Goal: Task Accomplishment & Management: Manage account settings

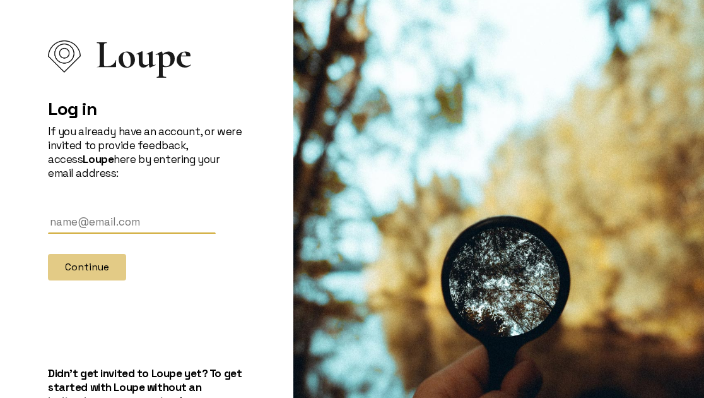
click at [128, 240] on form "Continue" at bounding box center [146, 245] width 197 height 70
click at [126, 222] on input "text" at bounding box center [132, 221] width 168 height 23
type input "[PERSON_NAME][EMAIL_ADDRESS][DOMAIN_NAME]"
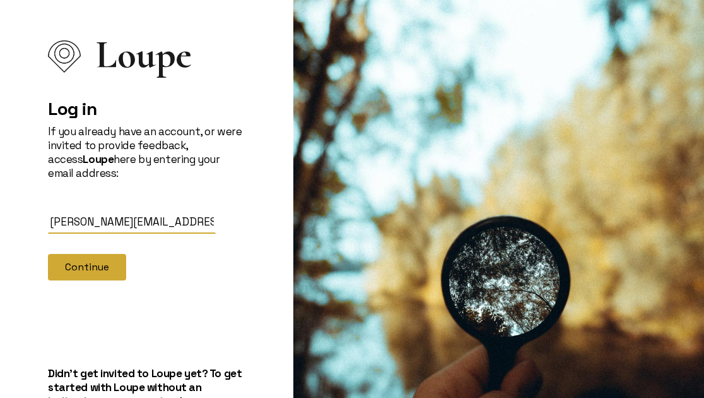
click at [97, 261] on button "Continue" at bounding box center [87, 267] width 78 height 27
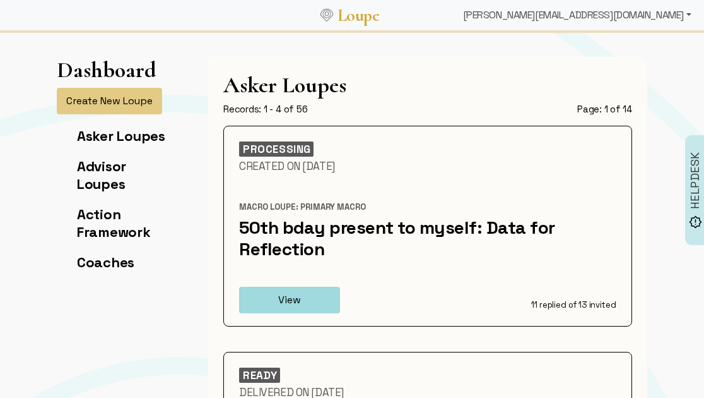
click at [628, 15] on div "[PERSON_NAME][EMAIL_ADDRESS][DOMAIN_NAME]" at bounding box center [577, 15] width 239 height 25
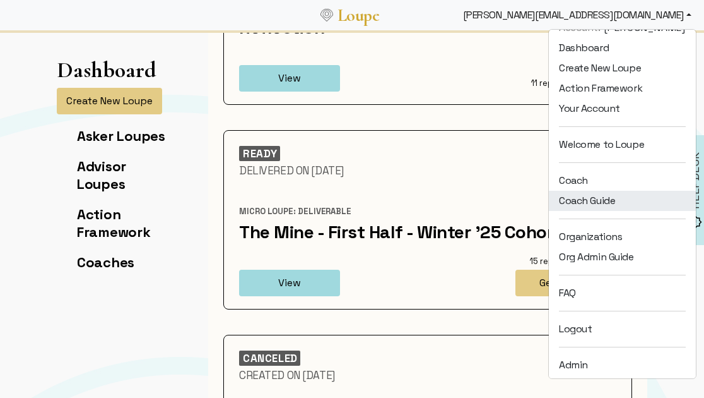
scroll to position [16, 0]
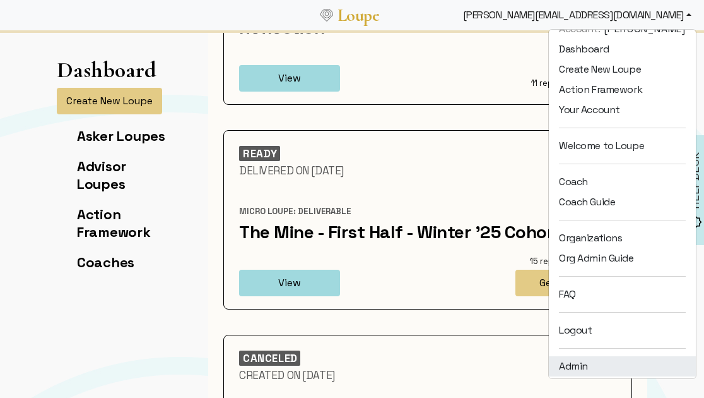
click at [591, 363] on link "Admin" at bounding box center [622, 366] width 147 height 20
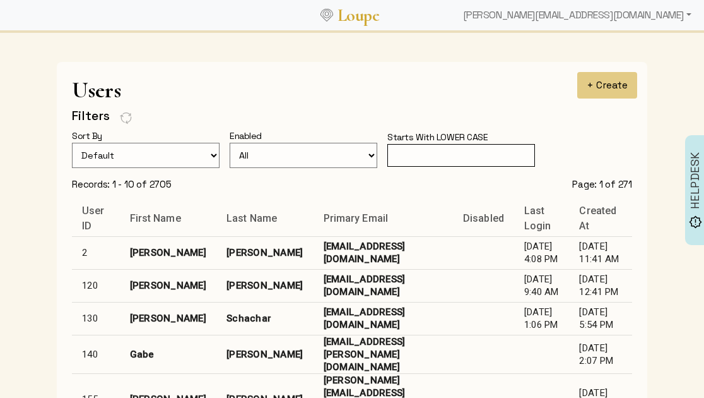
click at [442, 162] on input "text" at bounding box center [461, 155] width 148 height 23
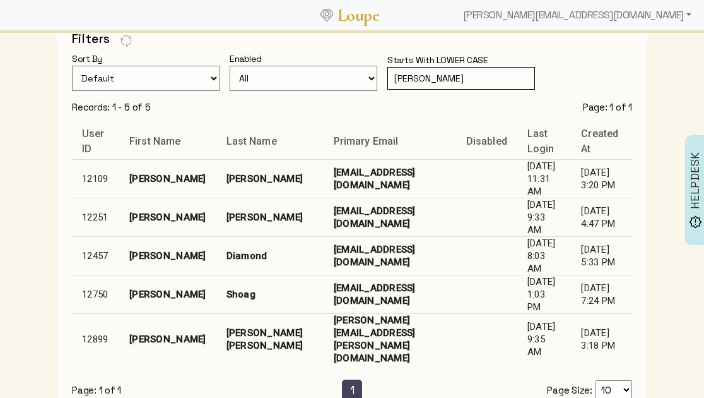
scroll to position [80, 0]
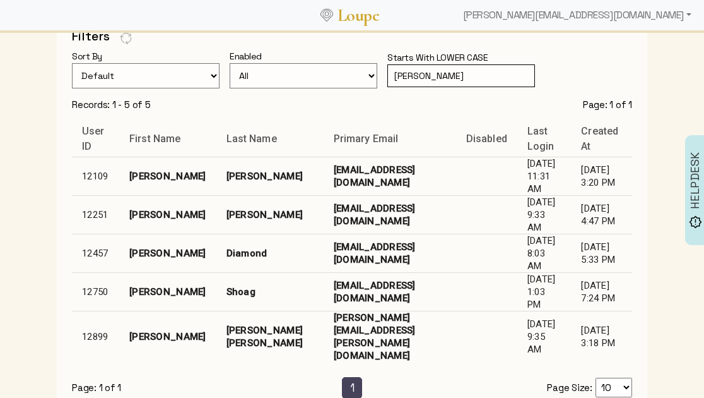
type input "jamie"
click at [324, 272] on td "shoagj2@ccf.org" at bounding box center [390, 291] width 133 height 38
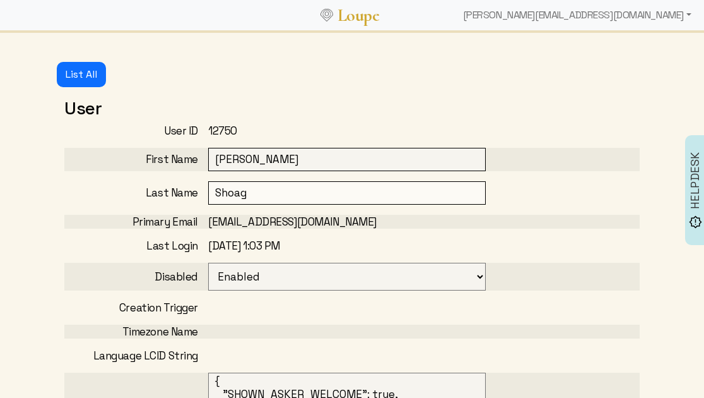
select select
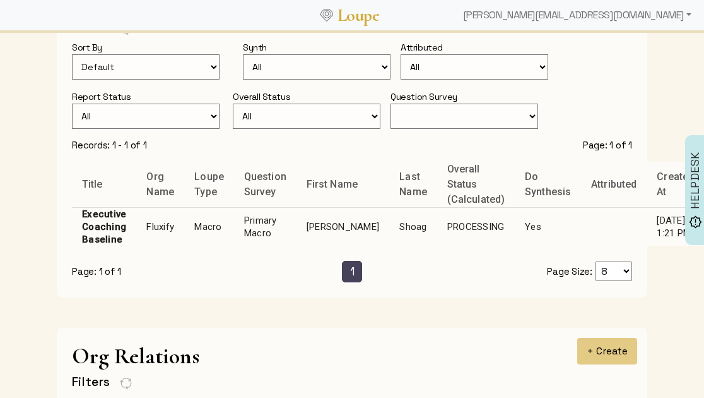
scroll to position [873, 0]
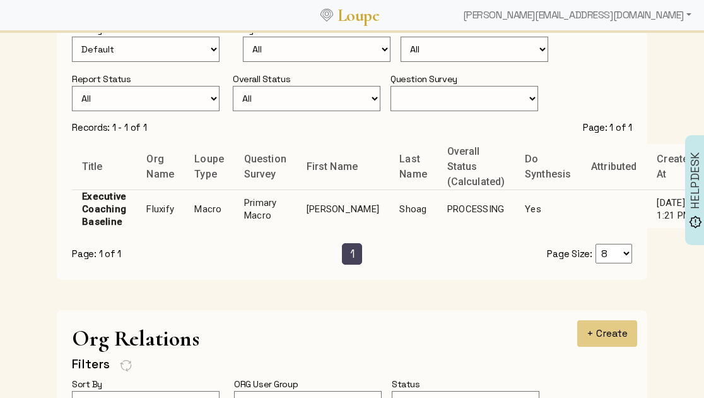
click at [250, 203] on td "Primary Macro" at bounding box center [265, 208] width 62 height 38
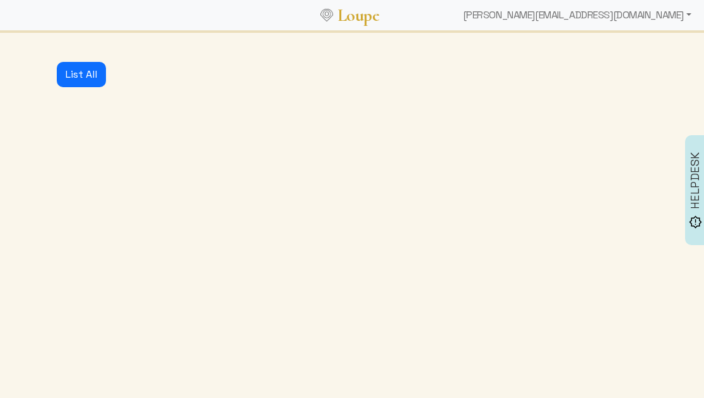
select select "3001"
select select "1: CLOSED"
select select "1: PROCESSING"
select select "4: ADVICE_CLOSED"
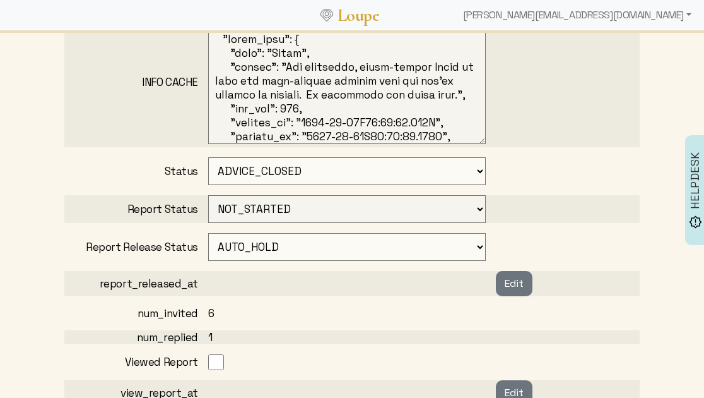
scroll to position [908, 0]
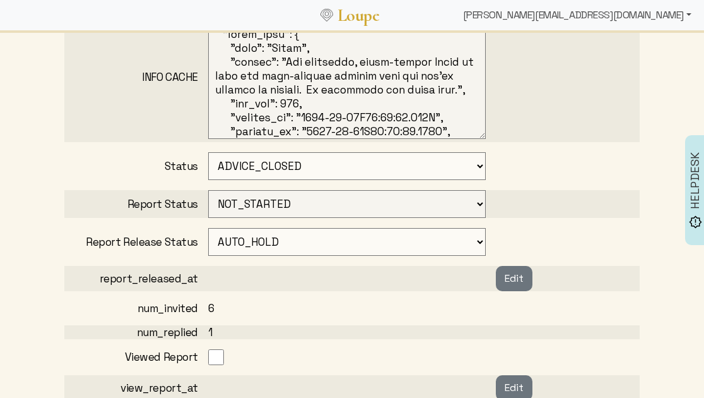
click at [655, 16] on div "[PERSON_NAME][EMAIL_ADDRESS][DOMAIN_NAME]" at bounding box center [577, 15] width 239 height 25
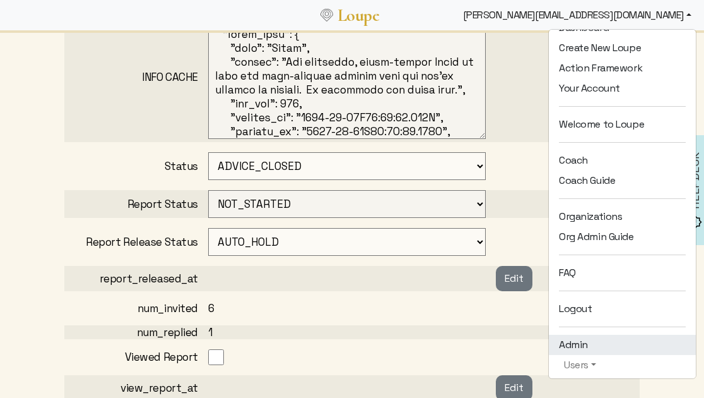
scroll to position [42, 0]
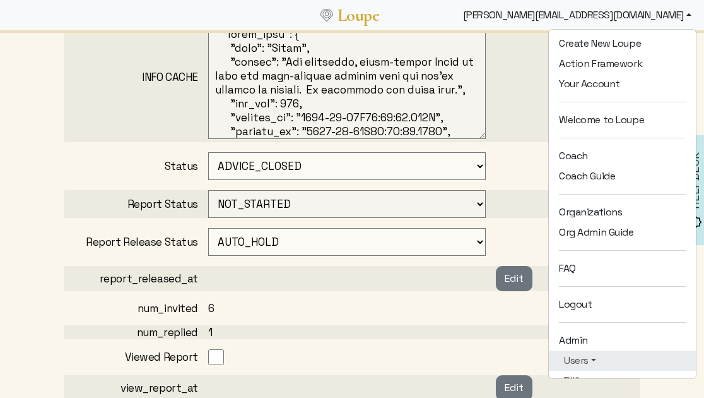
click at [586, 358] on link "Users" at bounding box center [622, 360] width 127 height 15
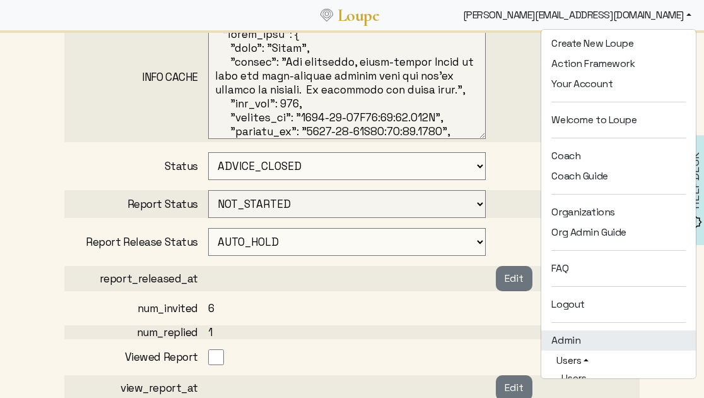
scroll to position [45, 0]
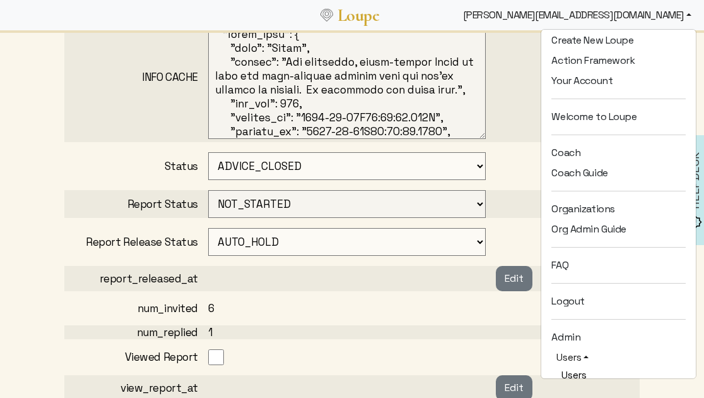
click at [574, 370] on link "Users" at bounding box center [618, 375] width 134 height 20
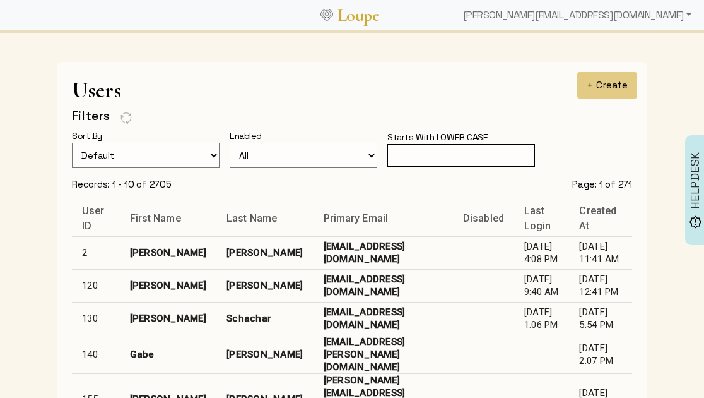
click at [421, 156] on input "text" at bounding box center [461, 155] width 148 height 23
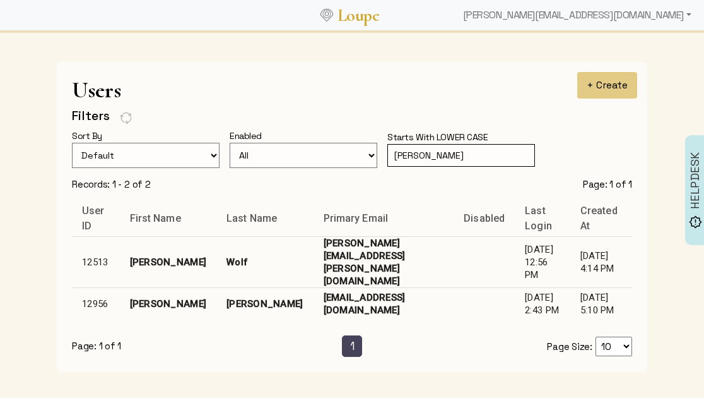
type input "kirby"
click at [314, 290] on td "ksmith@arnoldventures.org" at bounding box center [384, 303] width 141 height 33
select select
